Goal: Task Accomplishment & Management: Manage account settings

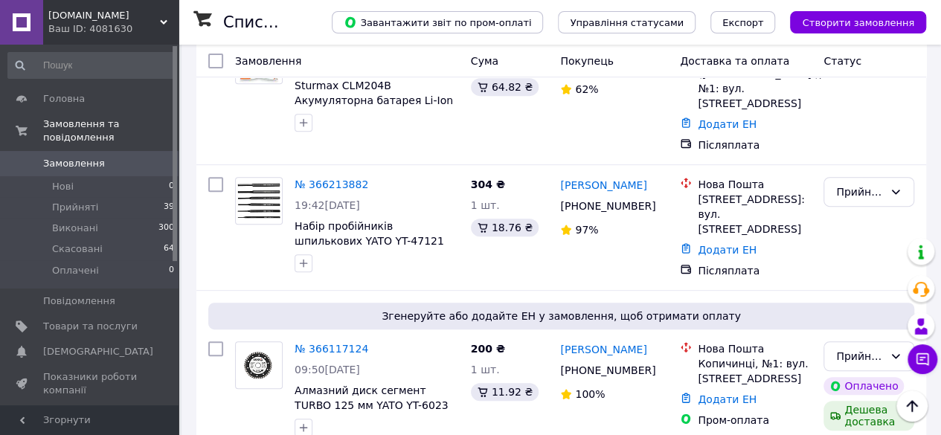
scroll to position [292, 0]
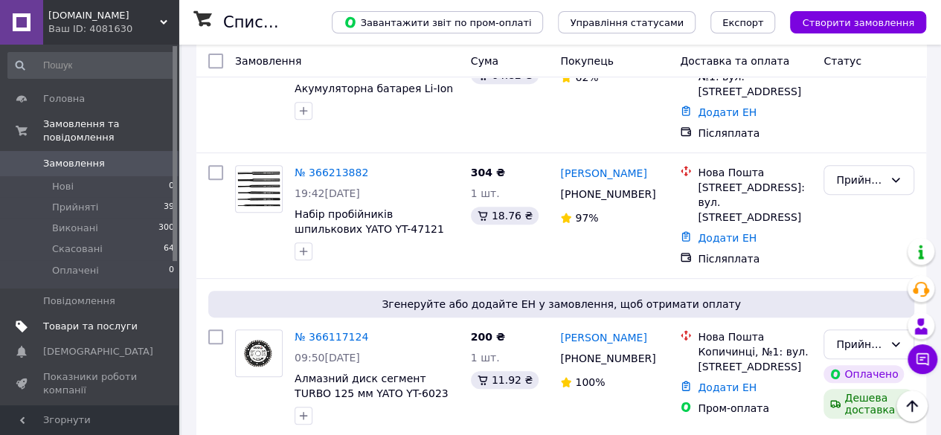
click at [83, 320] on span "Товари та послуги" at bounding box center [90, 326] width 94 height 13
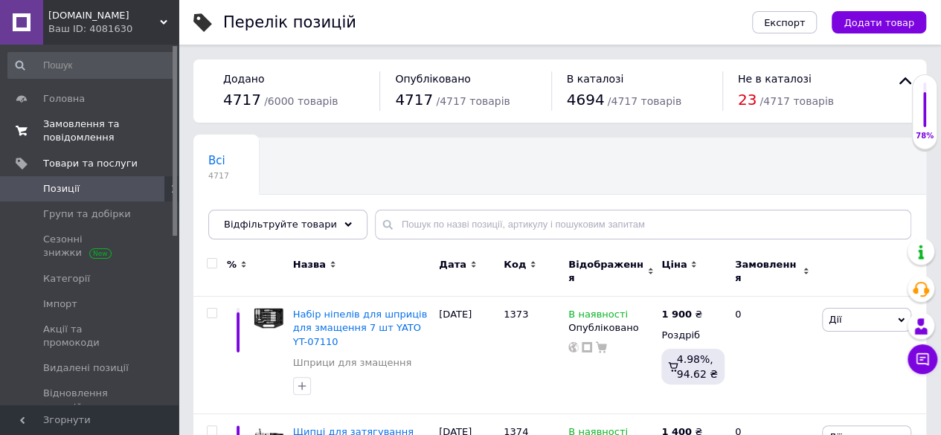
click at [118, 123] on span "Замовлення та повідомлення" at bounding box center [90, 131] width 94 height 27
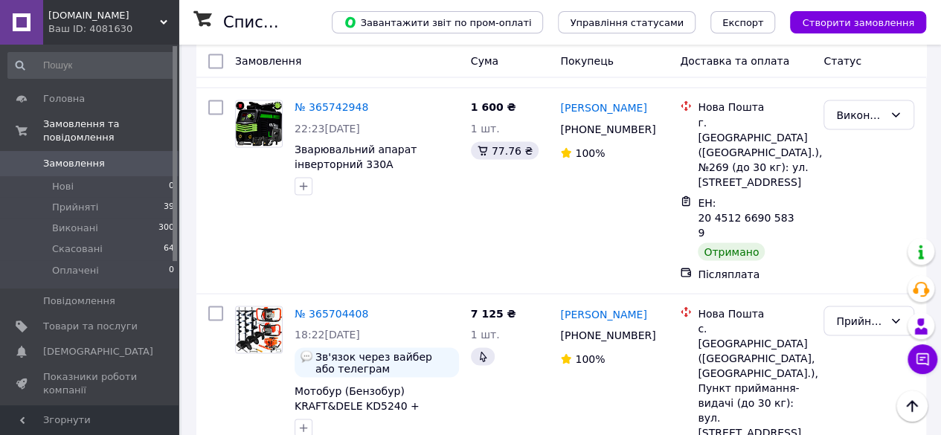
scroll to position [104, 0]
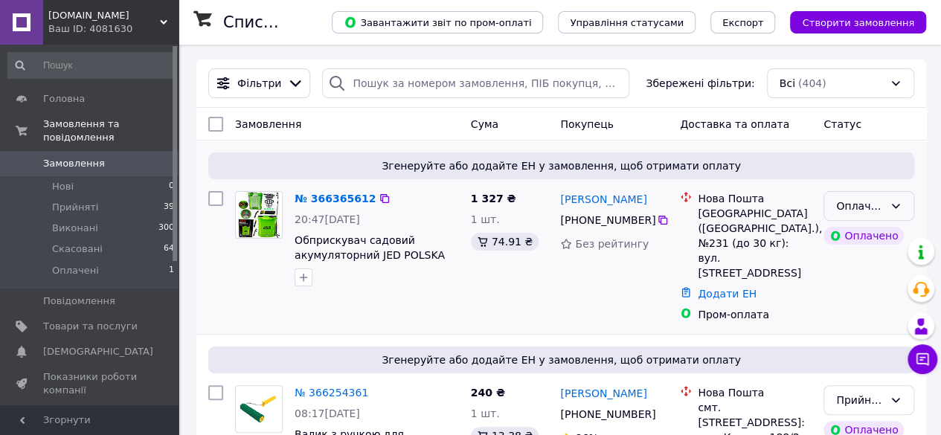
click at [845, 208] on div "Оплачено" at bounding box center [860, 206] width 48 height 16
click at [845, 241] on li "Прийнято" at bounding box center [868, 238] width 89 height 27
